Goal: Find specific page/section: Find specific page/section

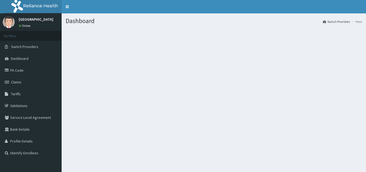
click at [167, 94] on div "Dashboard Switch Providers Here" at bounding box center [214, 99] width 304 height 172
click at [12, 68] on link "PA Code" at bounding box center [31, 70] width 62 height 12
click at [16, 95] on span "Tariffs" at bounding box center [16, 93] width 10 height 5
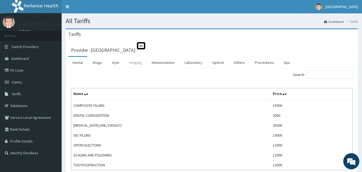
click at [137, 63] on link "Imaging" at bounding box center [135, 62] width 21 height 11
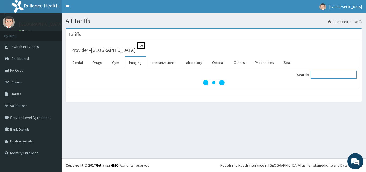
click at [339, 73] on input "Search:" at bounding box center [334, 74] width 46 height 8
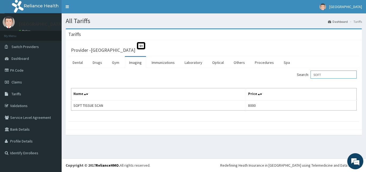
type input "SOFT"
